Goal: Task Accomplishment & Management: Manage account settings

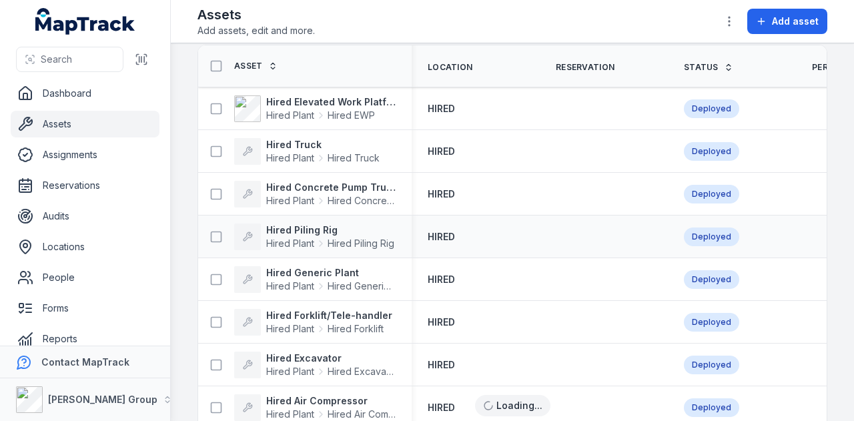
scroll to position [67, 0]
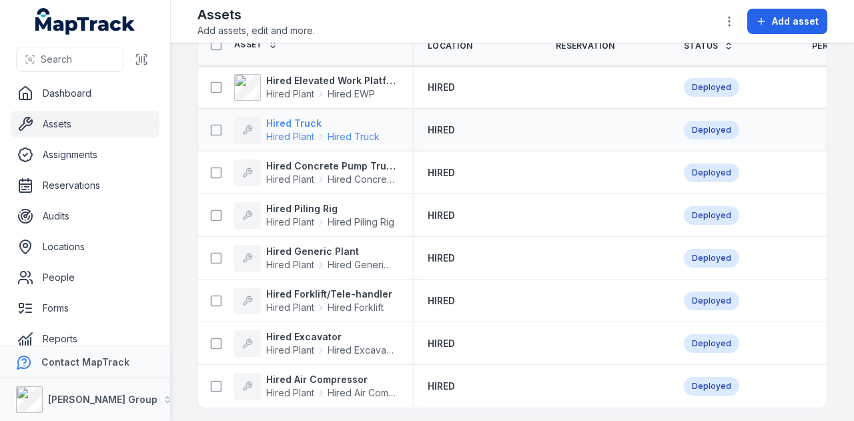
click at [305, 121] on strong "Hired Truck" at bounding box center [322, 123] width 113 height 13
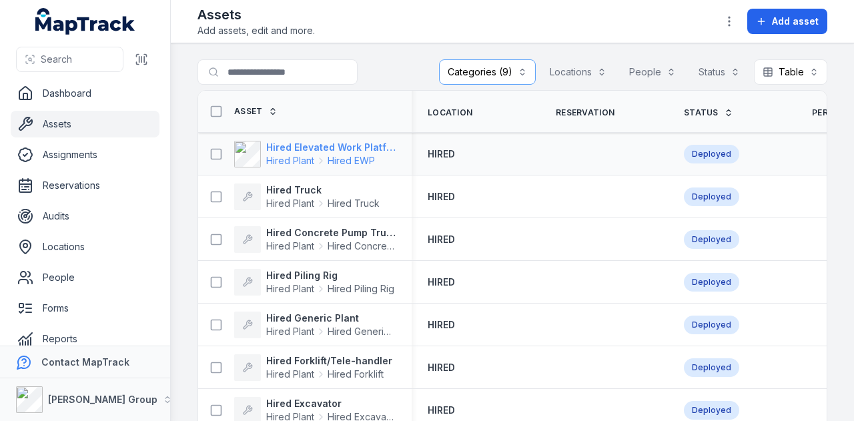
click at [344, 141] on strong "Hired Elevated Work Platform" at bounding box center [330, 147] width 129 height 13
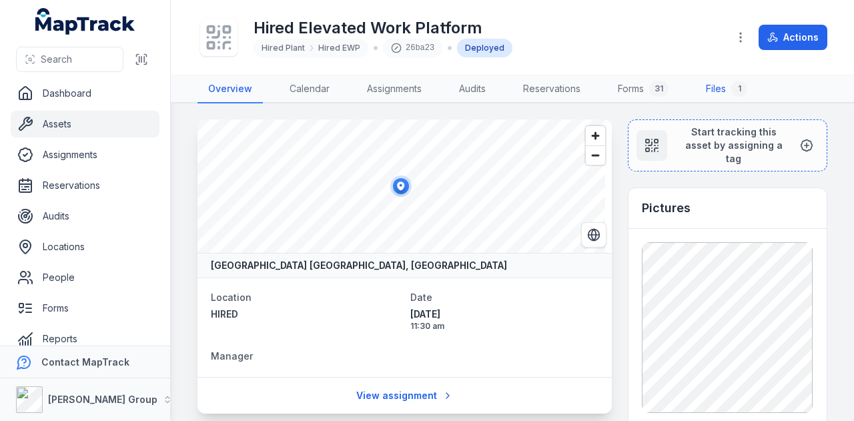
click at [720, 90] on link "Files 1" at bounding box center [726, 89] width 63 height 28
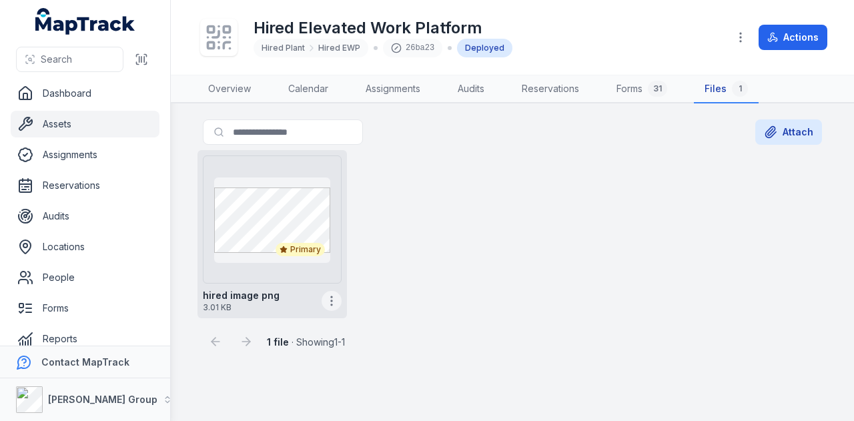
click at [327, 303] on icon "button" at bounding box center [331, 300] width 13 height 13
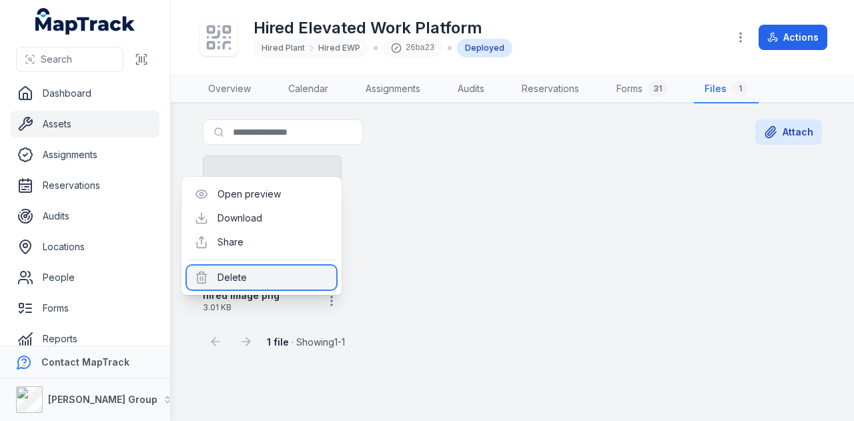
click at [307, 277] on div "Delete" at bounding box center [261, 277] width 149 height 24
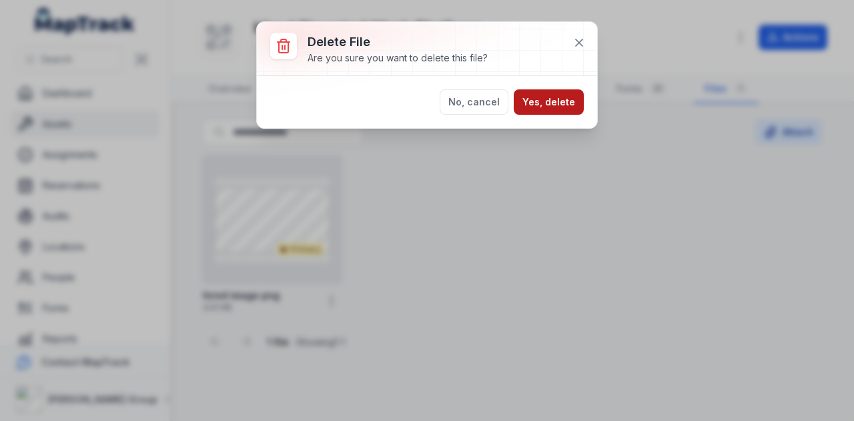
click at [574, 109] on button "Yes, delete" at bounding box center [549, 101] width 70 height 25
